Goal: Find specific fact

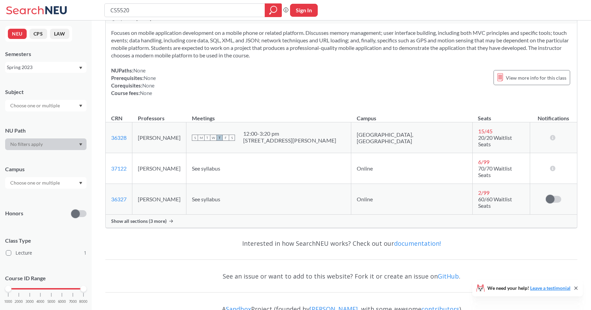
scroll to position [37, 0]
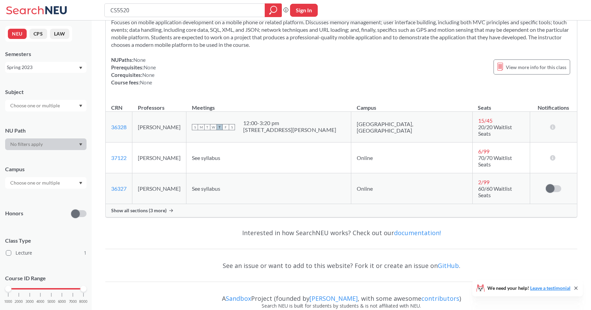
click at [158, 208] on span "Show all sections (3 more)" at bounding box center [138, 211] width 55 height 6
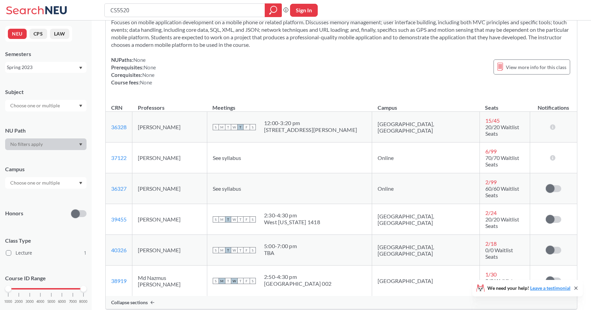
click at [171, 173] on td "Daniel Feinberg" at bounding box center [169, 188] width 75 height 31
copy td "Daniel Feinberg"
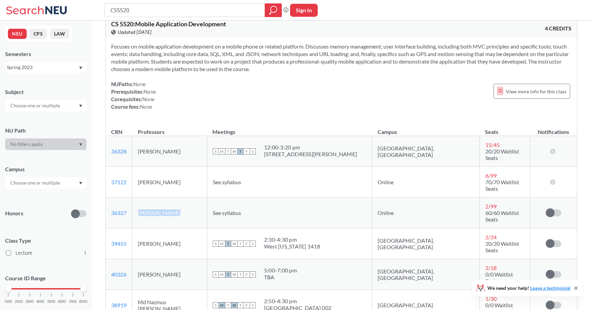
scroll to position [13, 0]
